Goal: Navigation & Orientation: Find specific page/section

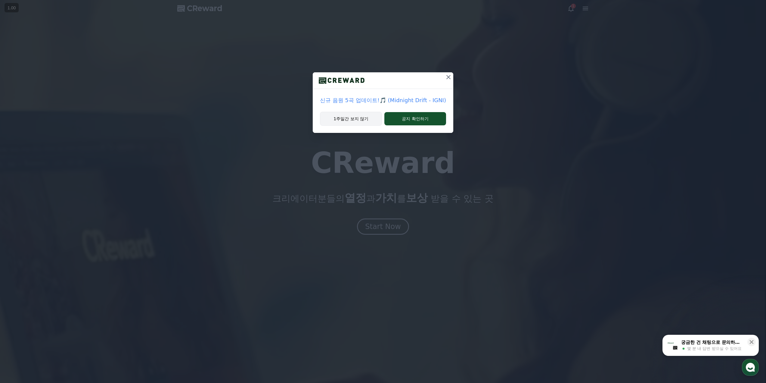
click at [371, 119] on button "1주일간 보지 않기" at bounding box center [351, 119] width 62 height 14
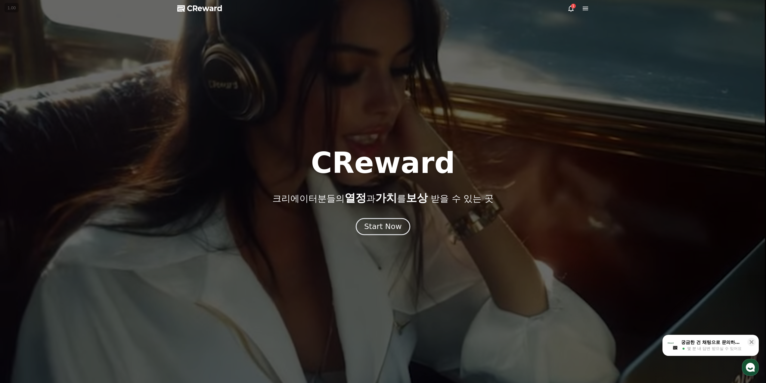
click at [389, 224] on div "Start Now" at bounding box center [382, 226] width 37 height 10
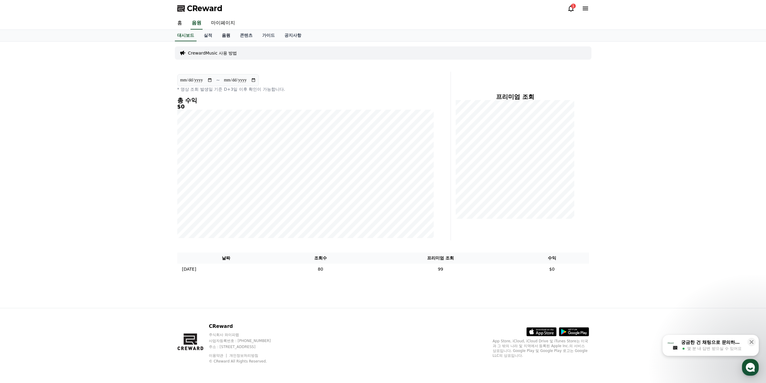
click at [226, 39] on link "음원" at bounding box center [226, 35] width 18 height 11
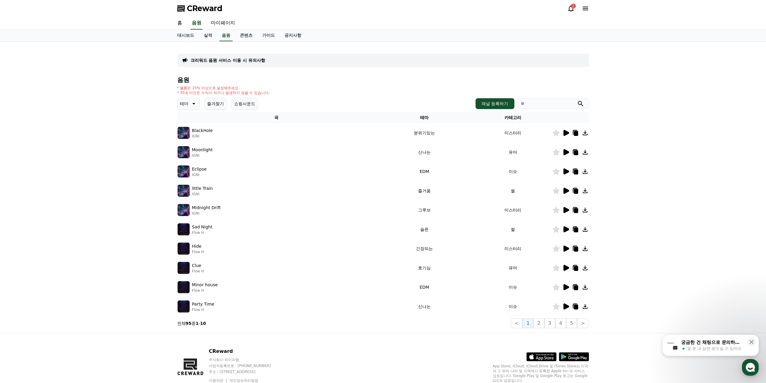
click at [566, 207] on icon at bounding box center [565, 209] width 7 height 7
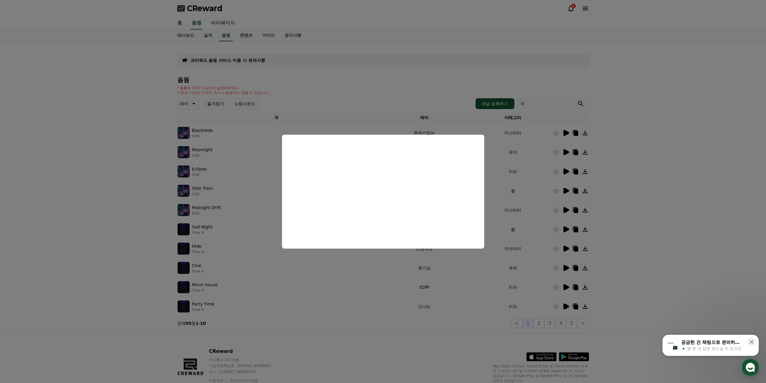
click at [638, 196] on button "close modal" at bounding box center [383, 191] width 766 height 383
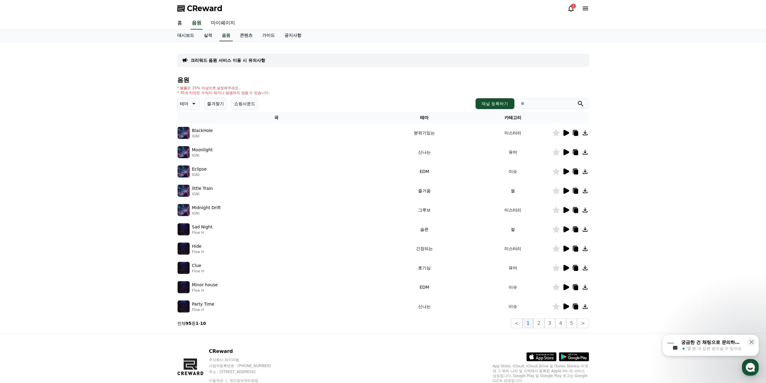
click at [568, 189] on icon at bounding box center [565, 190] width 7 height 7
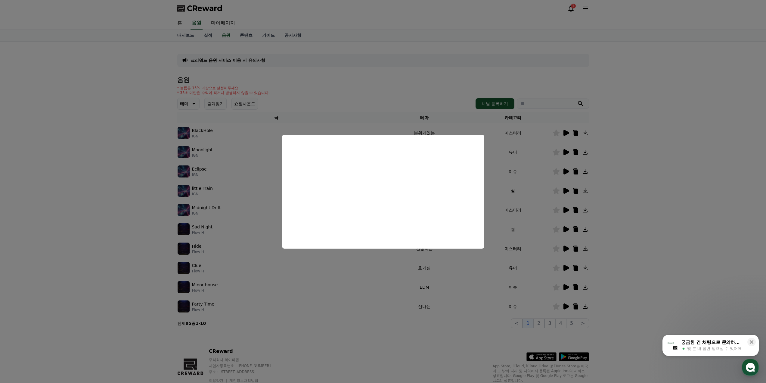
click at [632, 220] on button "close modal" at bounding box center [383, 191] width 766 height 383
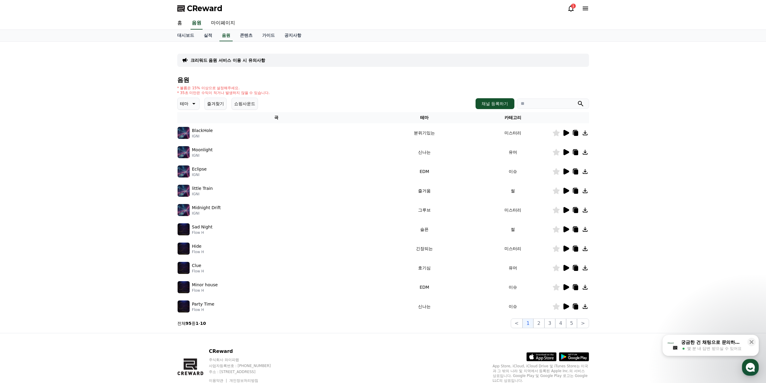
click at [565, 171] on icon at bounding box center [566, 171] width 6 height 6
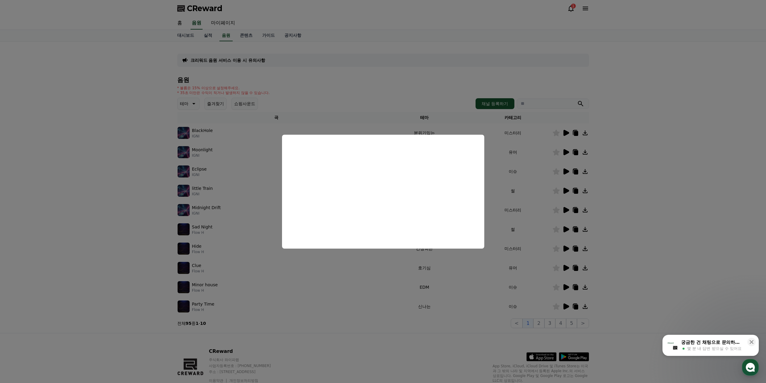
click at [565, 134] on button "close modal" at bounding box center [383, 191] width 766 height 383
click at [565, 133] on icon at bounding box center [566, 133] width 6 height 6
click at [655, 201] on button "close modal" at bounding box center [383, 191] width 766 height 383
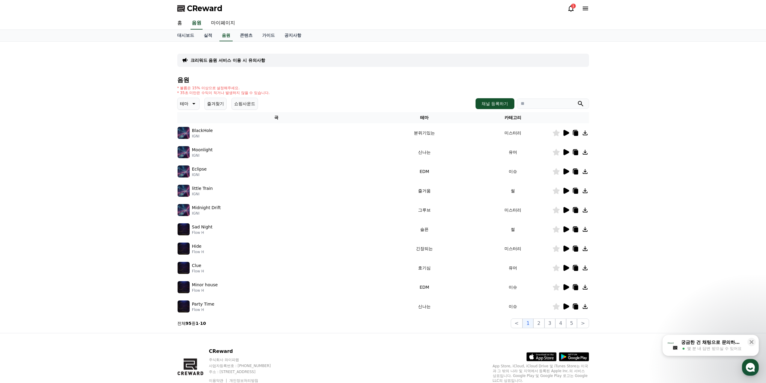
click at [572, 9] on icon at bounding box center [570, 8] width 7 height 7
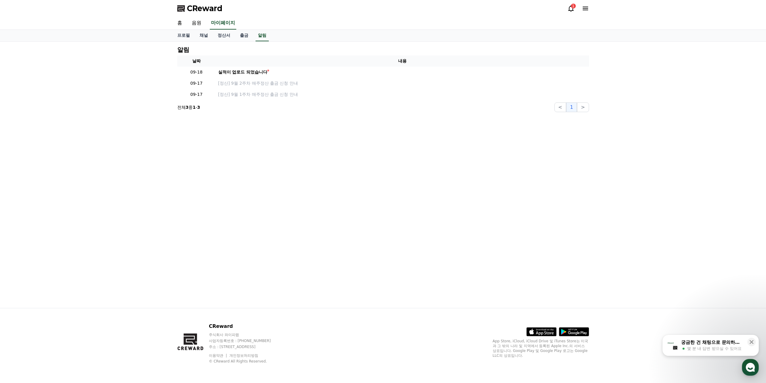
click at [572, 10] on icon at bounding box center [570, 8] width 5 height 6
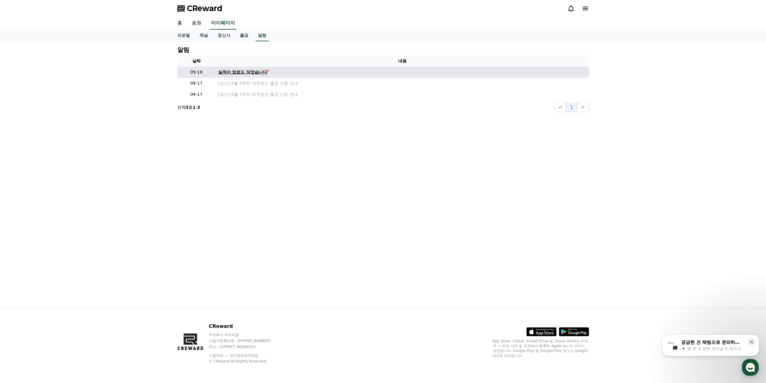
click at [266, 72] on div "실적이 업로드 되었습니다" at bounding box center [242, 72] width 49 height 6
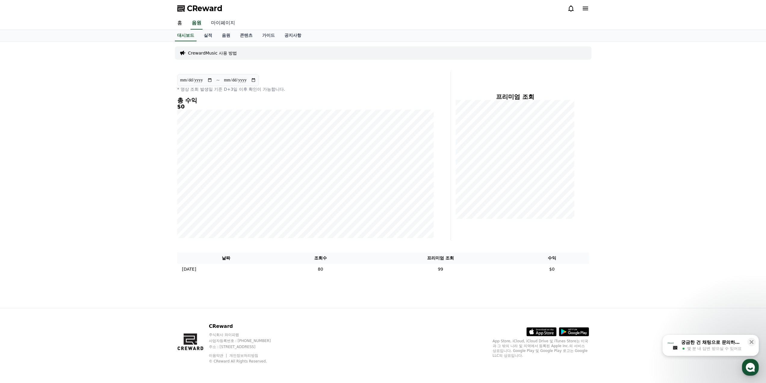
click at [220, 24] on link "마이페이지" at bounding box center [223, 23] width 34 height 13
select select "**********"
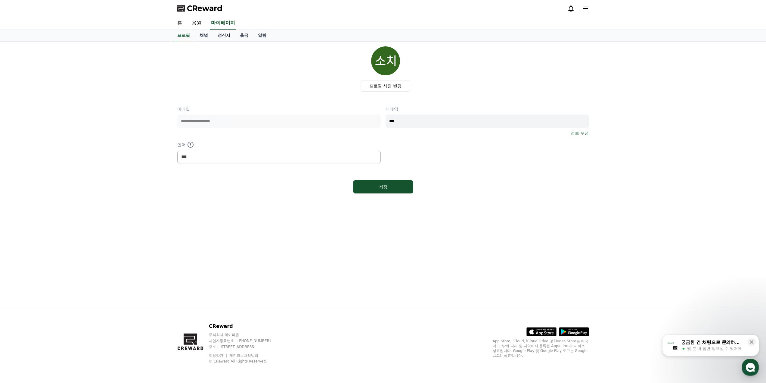
click at [221, 36] on link "정산서" at bounding box center [224, 35] width 22 height 11
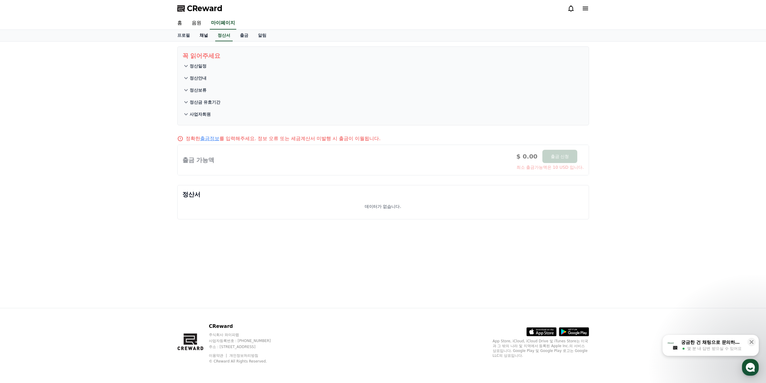
click at [204, 35] on link "채널" at bounding box center [204, 35] width 18 height 11
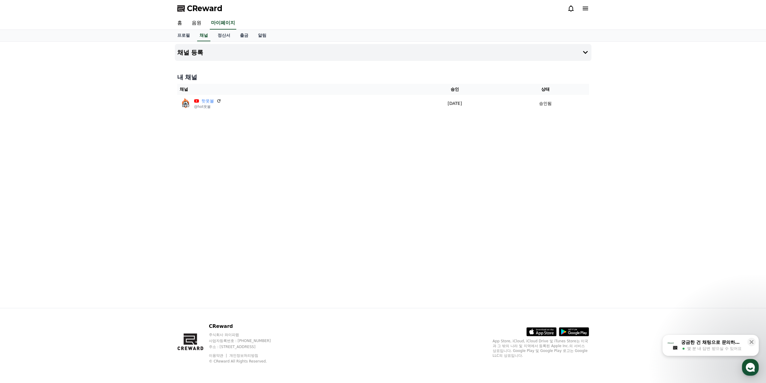
click at [207, 10] on span "CReward" at bounding box center [205, 9] width 36 height 10
